Goal: Information Seeking & Learning: Learn about a topic

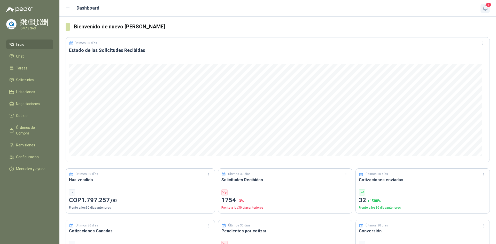
click at [485, 7] on icon "button" at bounding box center [485, 8] width 6 height 6
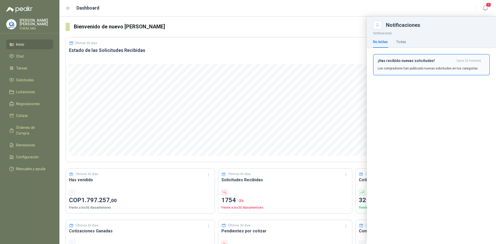
click at [401, 69] on p "Los compradores han publicado nuevas solicitudes en tus categorías." at bounding box center [427, 68] width 101 height 5
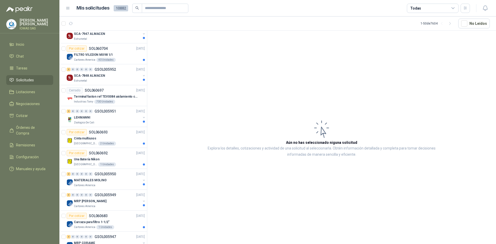
scroll to position [842, 0]
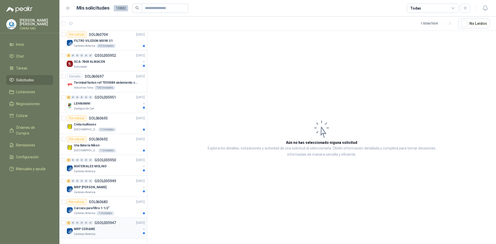
click at [99, 226] on div "MRP CORAME" at bounding box center [107, 229] width 67 height 6
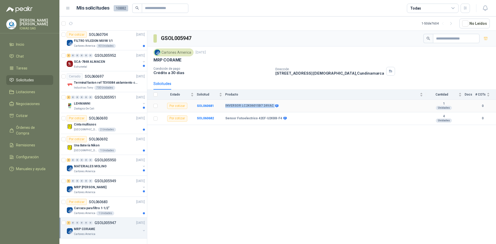
drag, startPoint x: 225, startPoint y: 104, endPoint x: 271, endPoint y: 106, distance: 46.2
click at [271, 106] on div "INVERSOR LC2K06015B7 24VAC" at bounding box center [251, 106] width 52 height 4
copy div "INVERSOR LC2K06015B7 24VAC"
click at [243, 42] on div "GSOL005947" at bounding box center [321, 39] width 349 height 16
drag, startPoint x: 225, startPoint y: 117, endPoint x: 278, endPoint y: 114, distance: 52.5
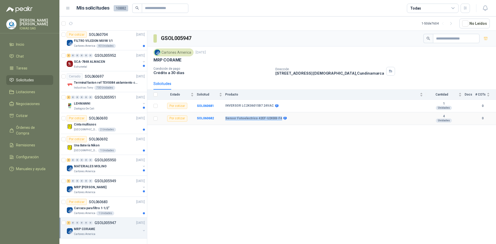
click at [278, 114] on td "Sensor Fotoelectrico 42EF-U2KBB-F4" at bounding box center [325, 118] width 201 height 13
copy b "Sensor Fotoelectrico 42EF-U2KBB-F4"
click at [251, 23] on article "1 - 50 de 7604 No Leídos" at bounding box center [277, 24] width 436 height 14
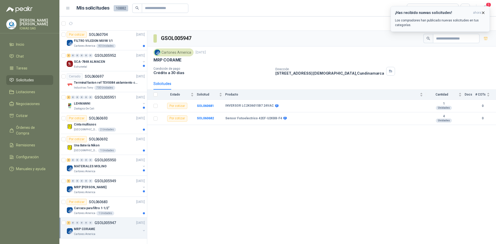
drag, startPoint x: 481, startPoint y: 12, endPoint x: 475, endPoint y: 13, distance: 6.8
click at [481, 12] on icon "button" at bounding box center [483, 13] width 4 height 4
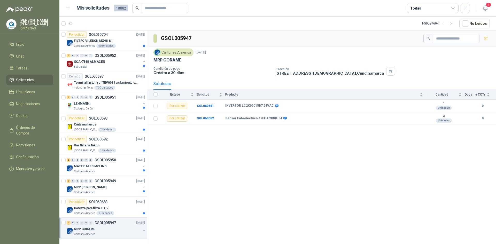
click at [65, 223] on div at bounding box center [63, 228] width 5 height 17
click at [131, 205] on div "Carcaza para filtro 1-1/2"" at bounding box center [109, 208] width 71 height 6
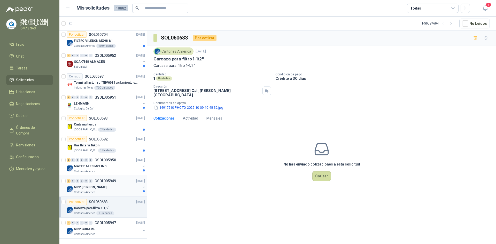
click at [117, 190] on div "Cartones America" at bounding box center [107, 192] width 67 height 4
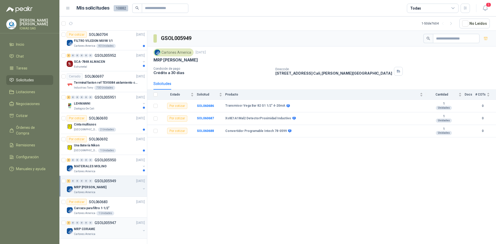
click at [110, 221] on p "GSOL005947" at bounding box center [104, 223] width 21 height 4
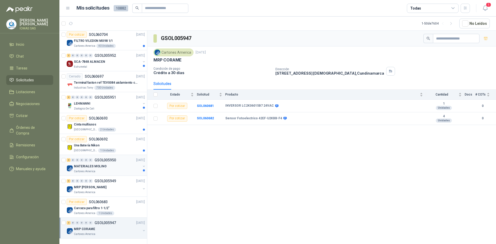
click at [113, 158] on div "2 0 0 0 0 0 GSOL005950 [DATE]" at bounding box center [106, 160] width 79 height 6
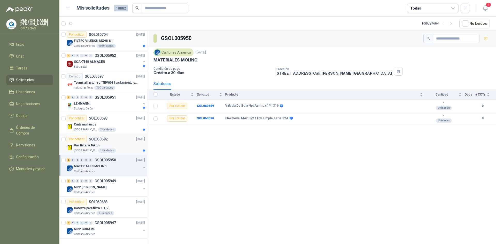
click at [116, 148] on div "[GEOGRAPHIC_DATA] 1 Unidades" at bounding box center [109, 150] width 71 height 4
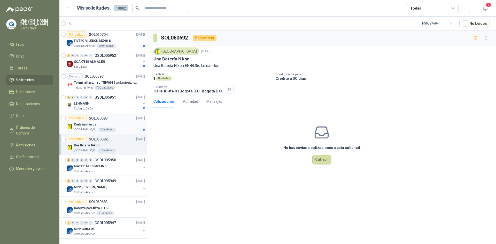
click at [123, 128] on div "[GEOGRAPHIC_DATA] 2 Unidades" at bounding box center [109, 130] width 71 height 4
click at [117, 100] on div "LEHMANNI" at bounding box center [107, 103] width 67 height 6
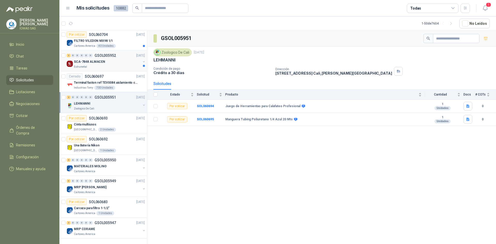
click at [118, 59] on div "SCA-7848 ALMACEN" at bounding box center [107, 62] width 67 height 6
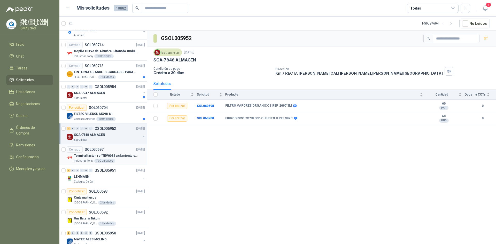
scroll to position [764, 0]
click at [123, 115] on div "FILTRO VILEDON MX98 1/1" at bounding box center [109, 114] width 71 height 6
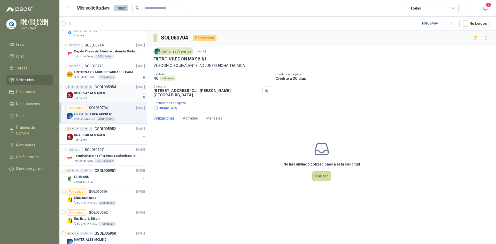
click at [118, 92] on div "SCA-7947 ALMACEN" at bounding box center [107, 93] width 67 height 6
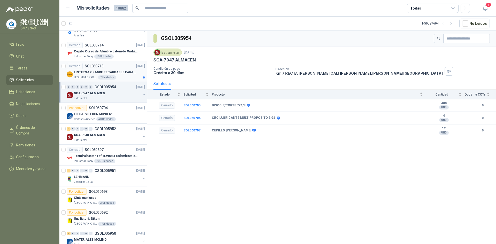
click at [119, 72] on p "LINTERNA GRANDE RECARGABLE PARA ESPACIOS ABIERTOS 100-150MTS" at bounding box center [106, 72] width 64 height 5
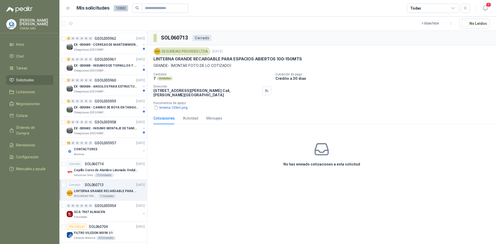
scroll to position [635, 0]
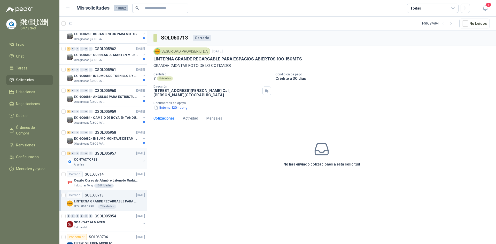
click at [120, 154] on div "10 0 0 0 0 0 GSOL005957 [DATE]" at bounding box center [106, 153] width 79 height 6
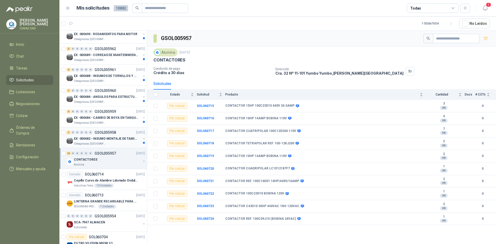
click at [120, 143] on div "Oleaginosas [GEOGRAPHIC_DATA][PERSON_NAME]" at bounding box center [107, 144] width 67 height 4
